Goal: Navigation & Orientation: Find specific page/section

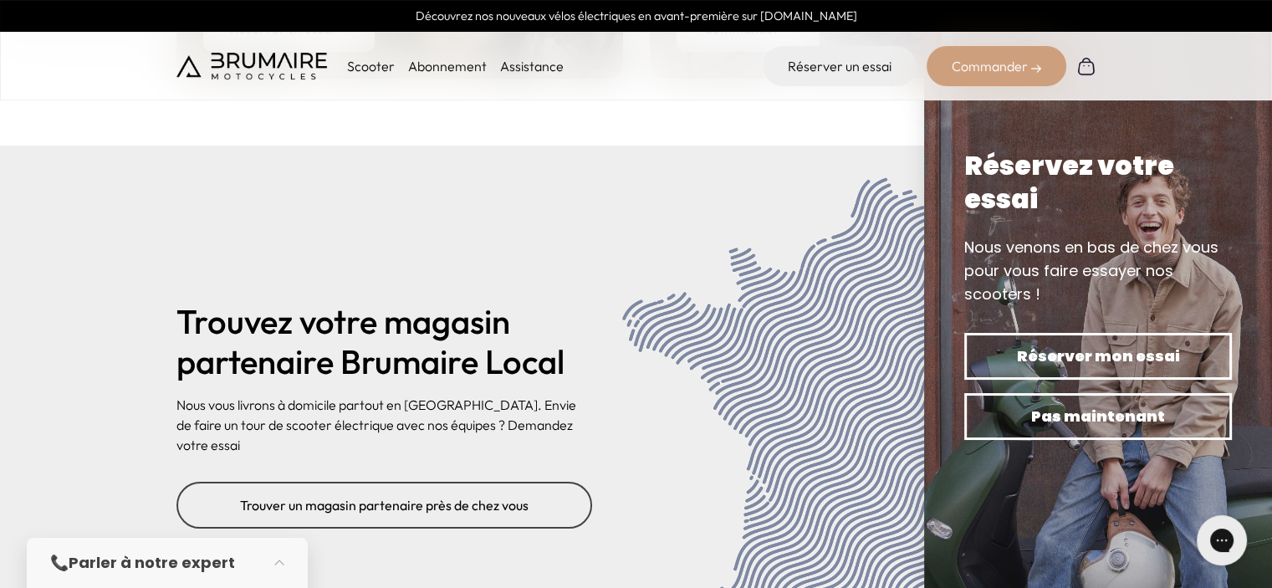
scroll to position [5865, 0]
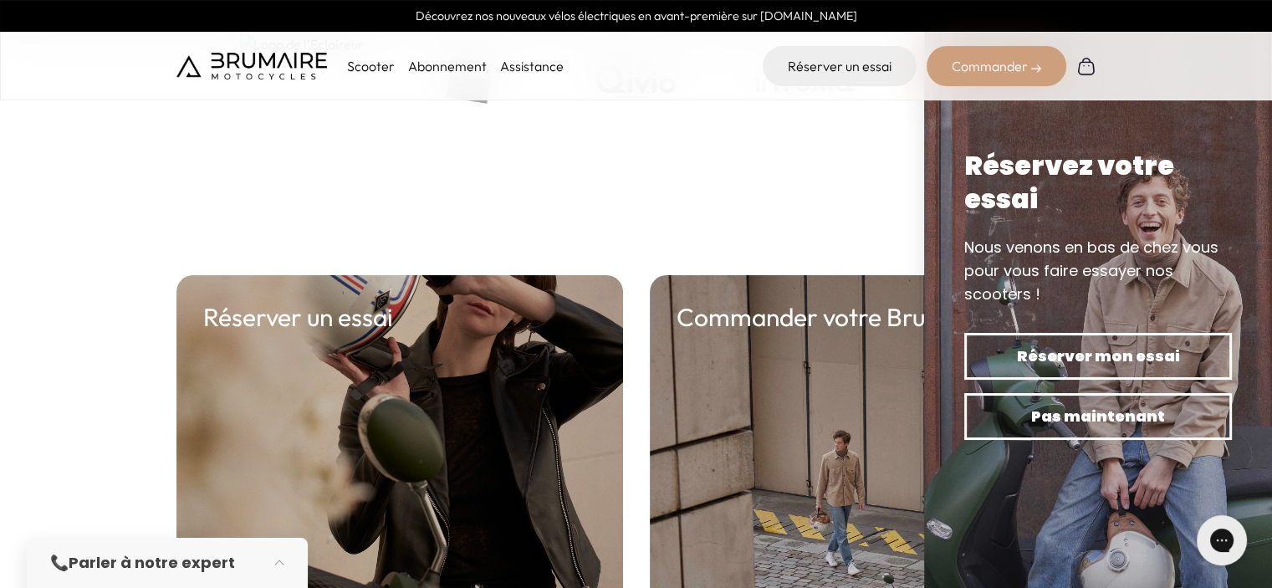
click at [852, 313] on div "Commander votre Brumaire Commander ➝" at bounding box center [873, 505] width 446 height 460
click at [838, 302] on h2 "Commander votre Brumaire" at bounding box center [832, 317] width 313 height 30
click at [856, 302] on h2 "Commander votre Brumaire" at bounding box center [832, 317] width 313 height 30
click at [947, 327] on img at bounding box center [1098, 294] width 348 height 588
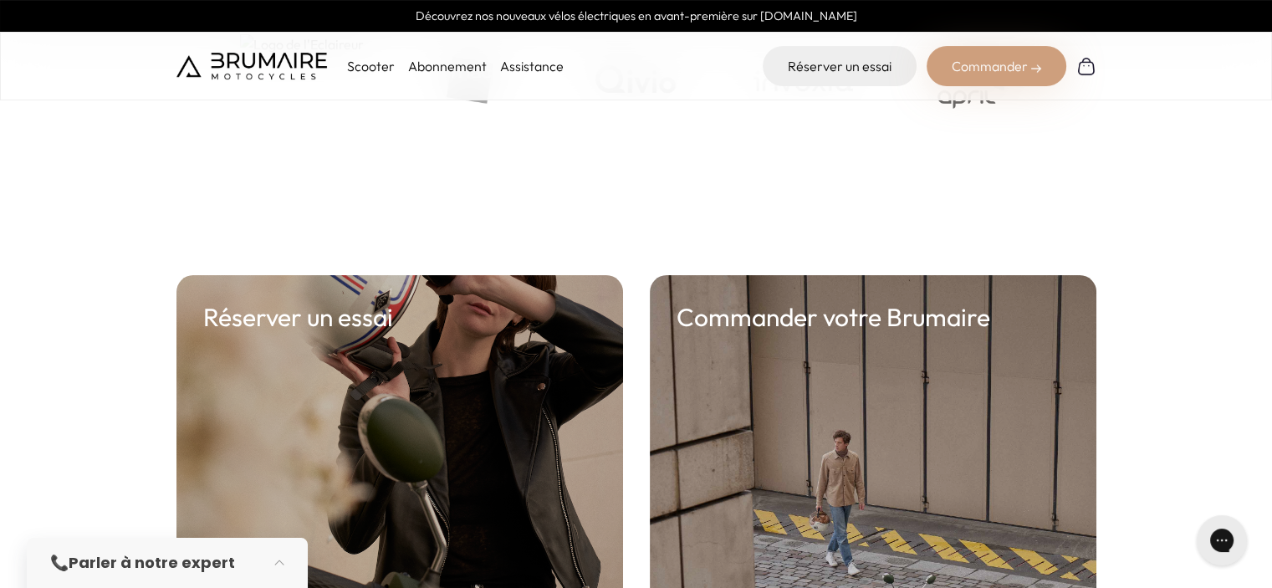
click at [817, 302] on h2 "Commander votre Brumaire" at bounding box center [832, 317] width 313 height 30
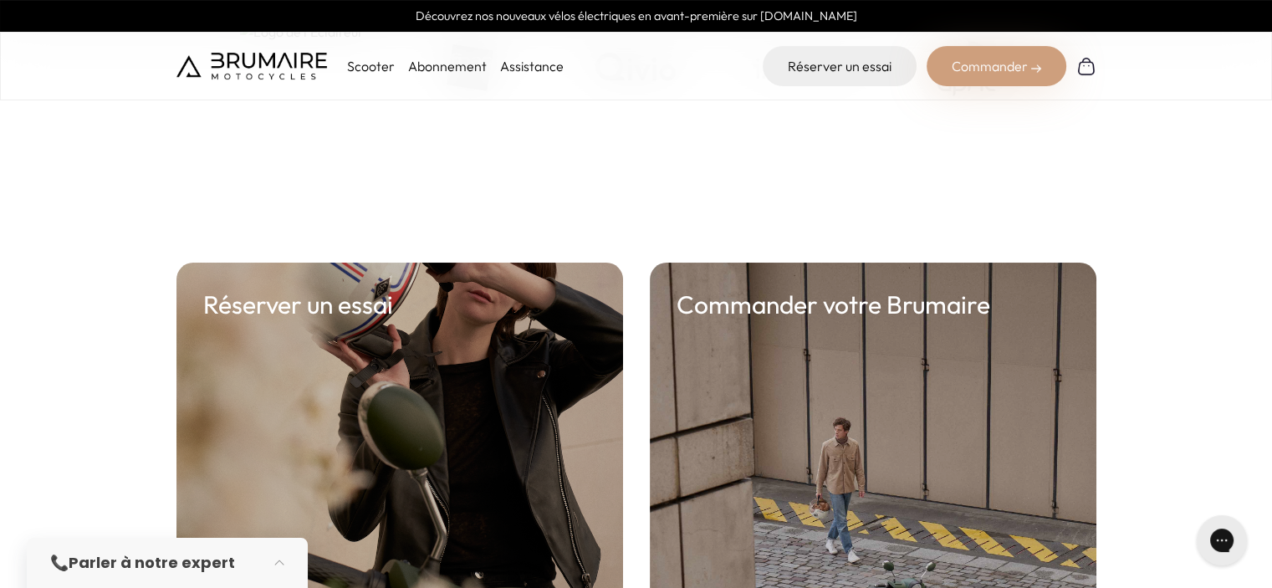
scroll to position [6200, 0]
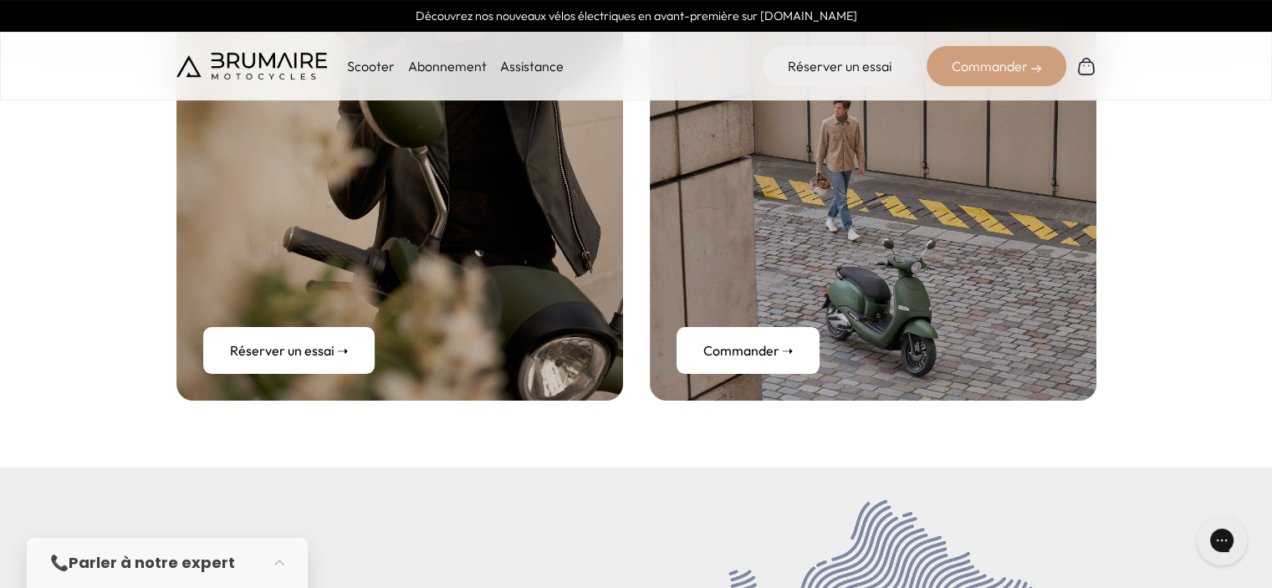
click at [792, 327] on link "Commander ➝" at bounding box center [747, 350] width 143 height 47
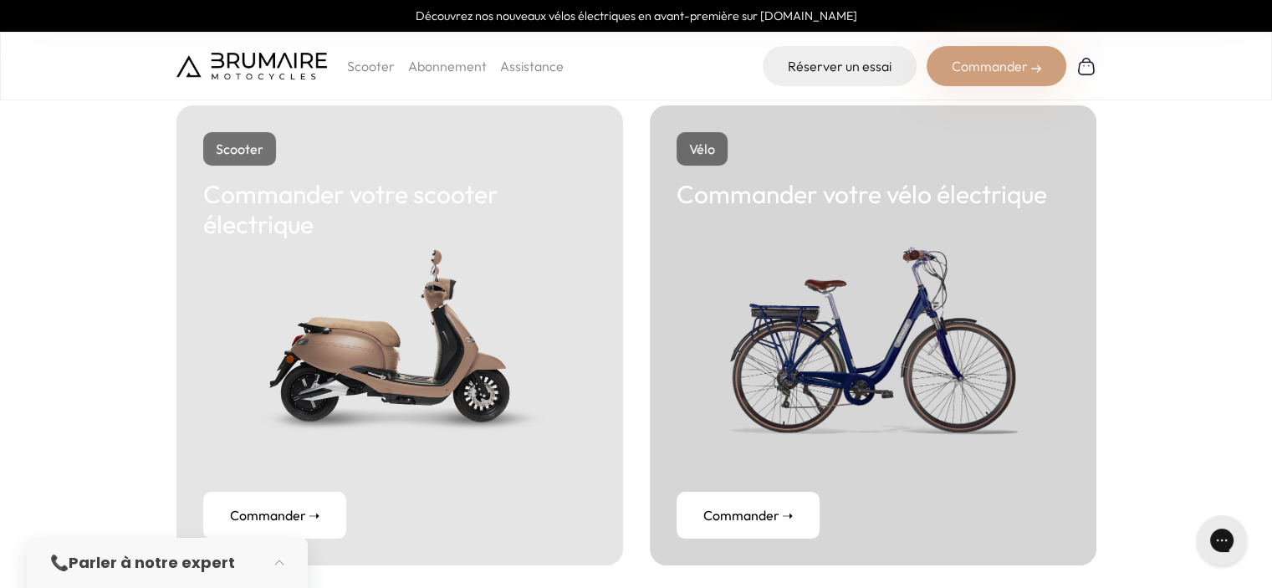
scroll to position [418, 0]
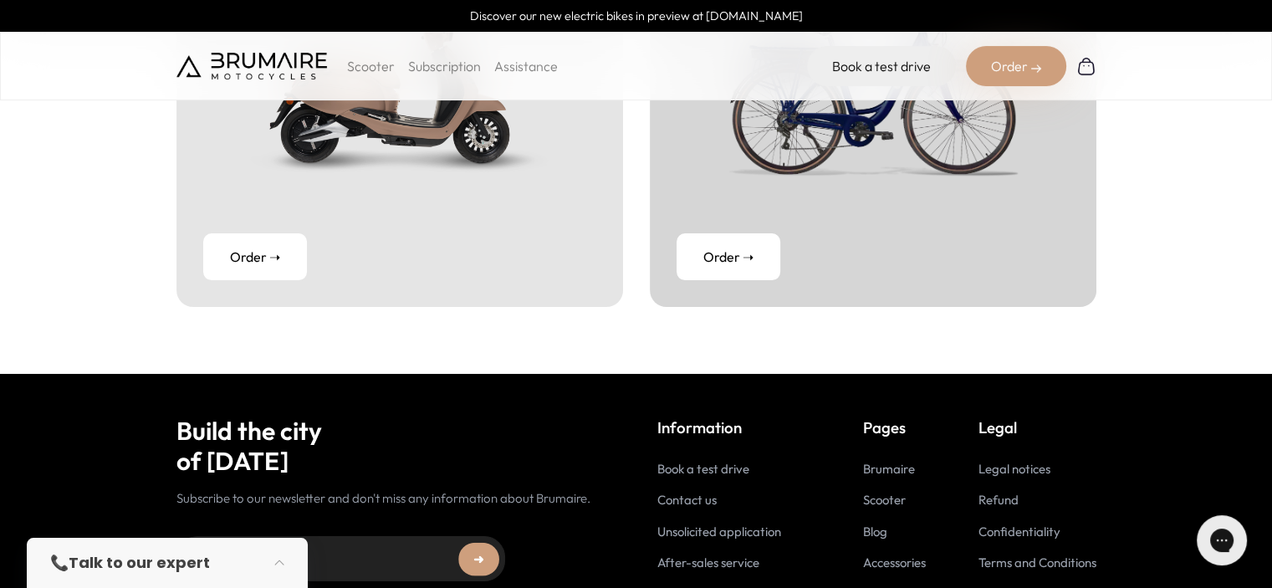
click at [712, 497] on font "Contact us" at bounding box center [686, 500] width 59 height 16
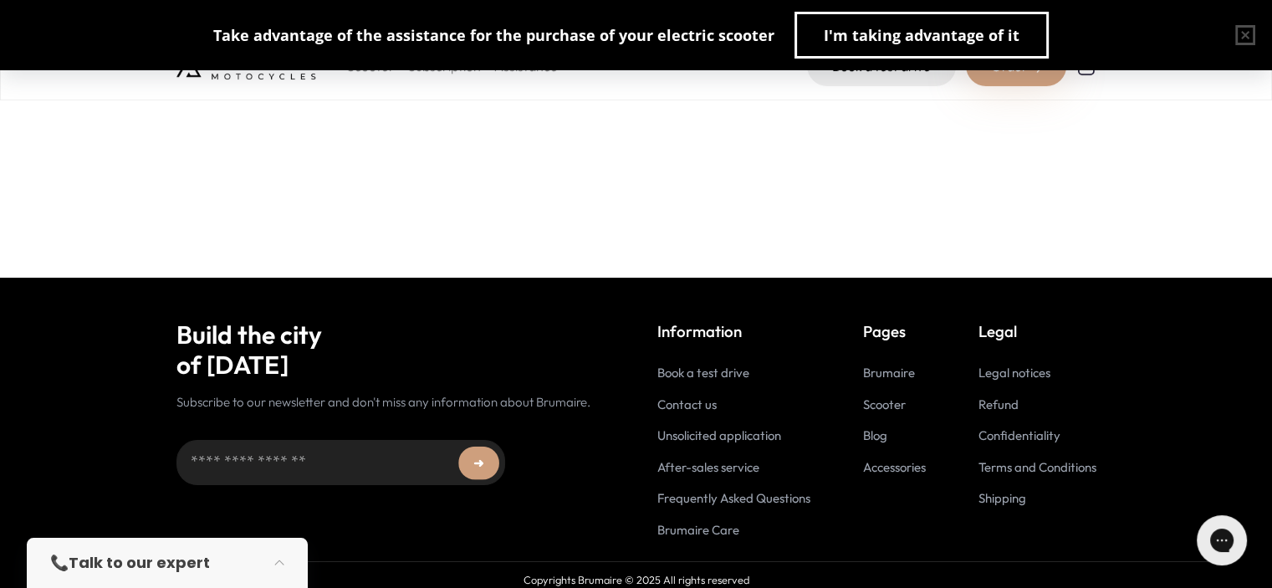
scroll to position [451, 0]
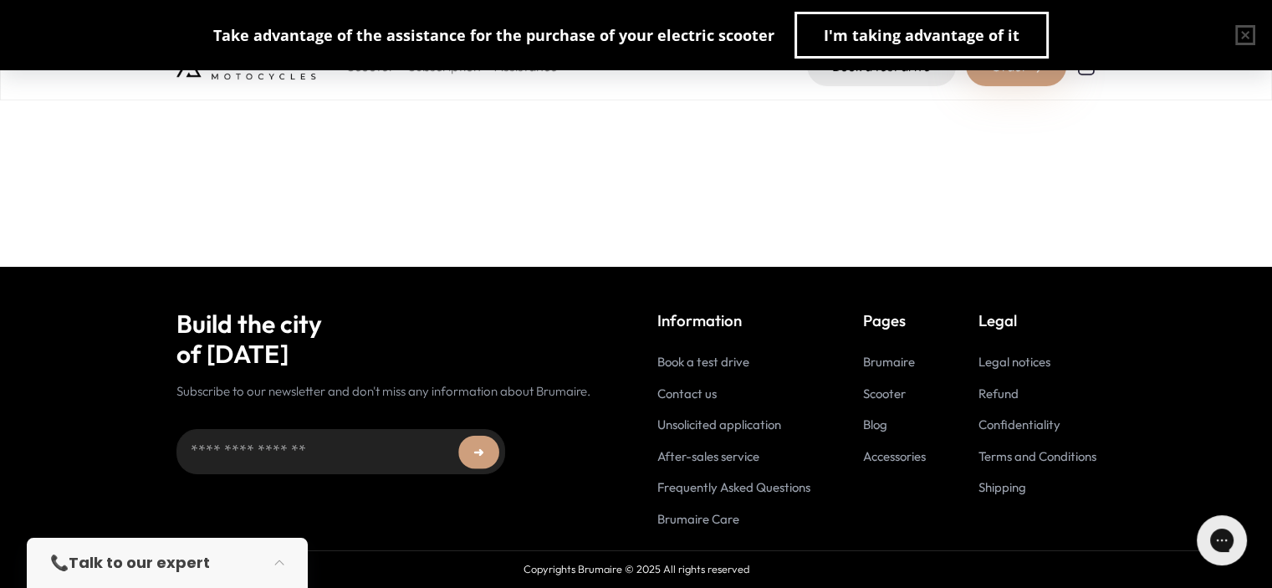
click at [703, 395] on font "Contact us" at bounding box center [686, 393] width 59 height 16
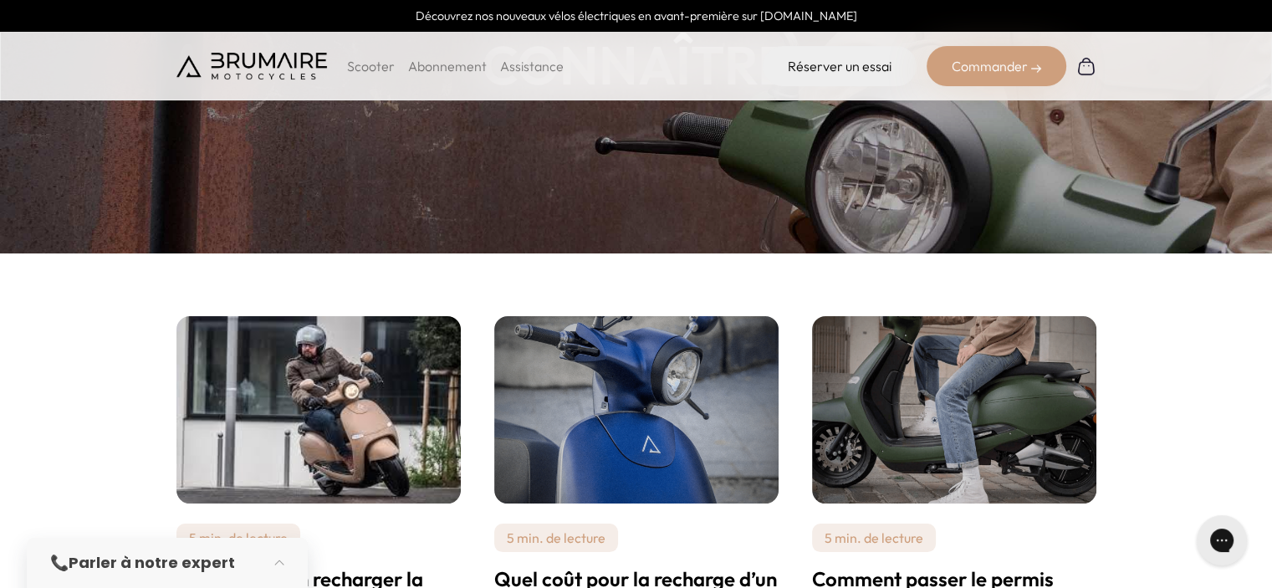
scroll to position [502, 0]
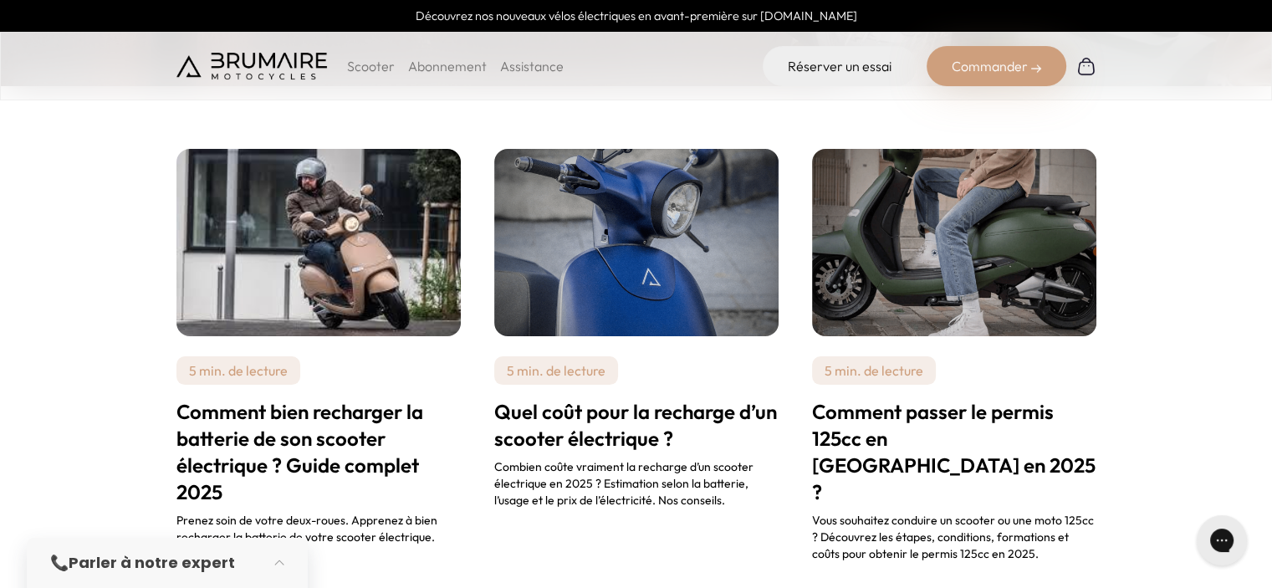
click at [659, 227] on img at bounding box center [636, 242] width 284 height 187
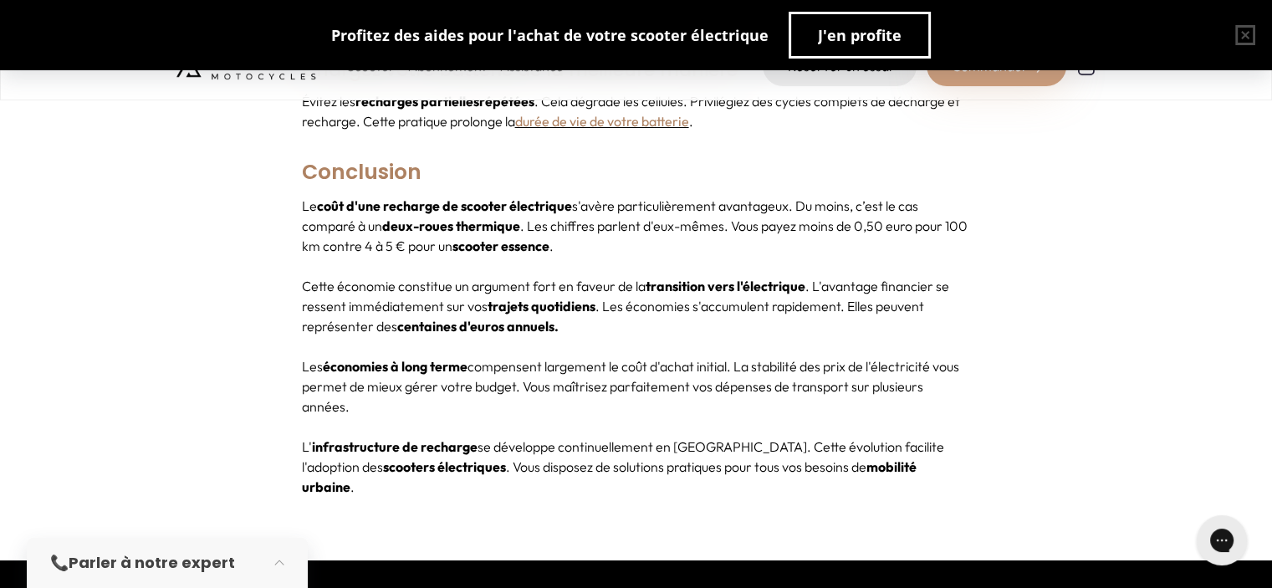
scroll to position [5216, 0]
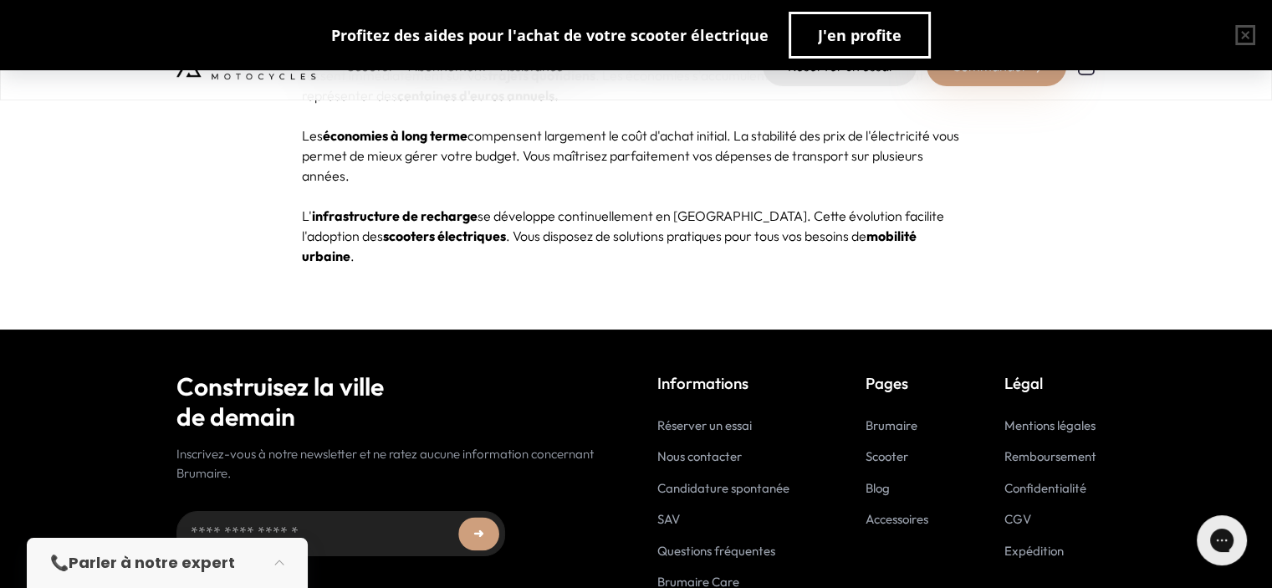
drag, startPoint x: 1283, startPoint y: 431, endPoint x: 13, endPoint y: 3, distance: 1340.0
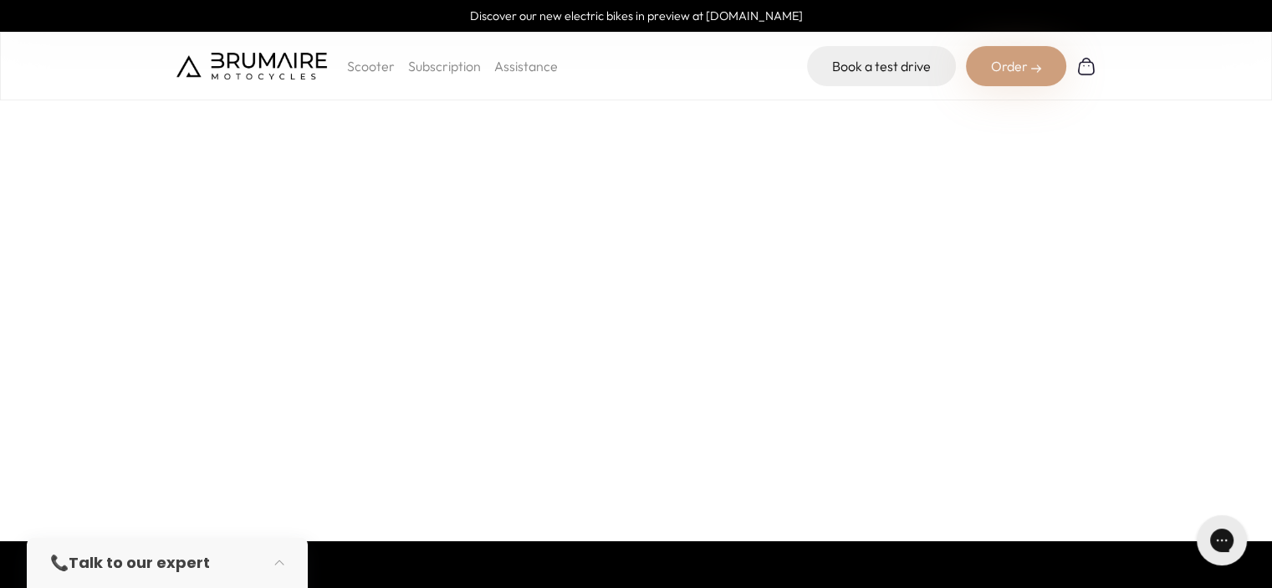
scroll to position [167, 0]
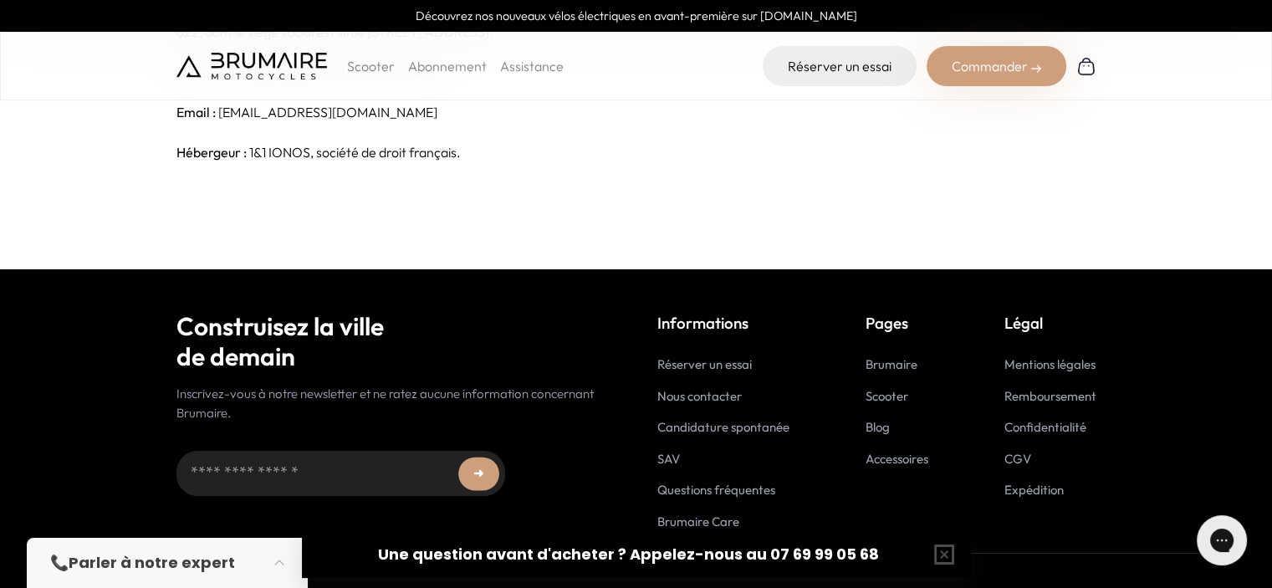
scroll to position [201, 0]
